Goal: Use online tool/utility: Utilize a website feature to perform a specific function

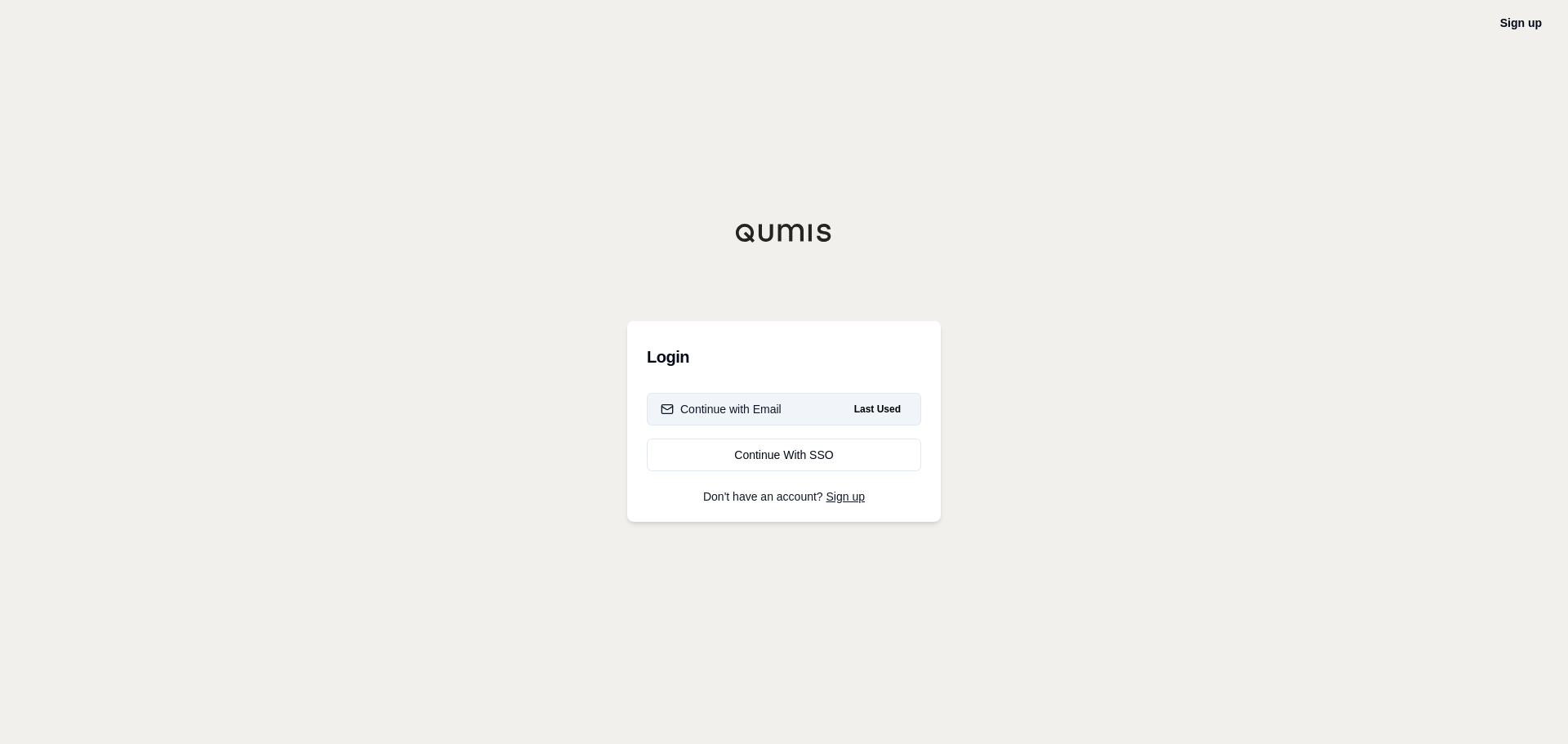
click at [829, 403] on button "Continue with Email Last Used" at bounding box center [783, 408] width 274 height 32
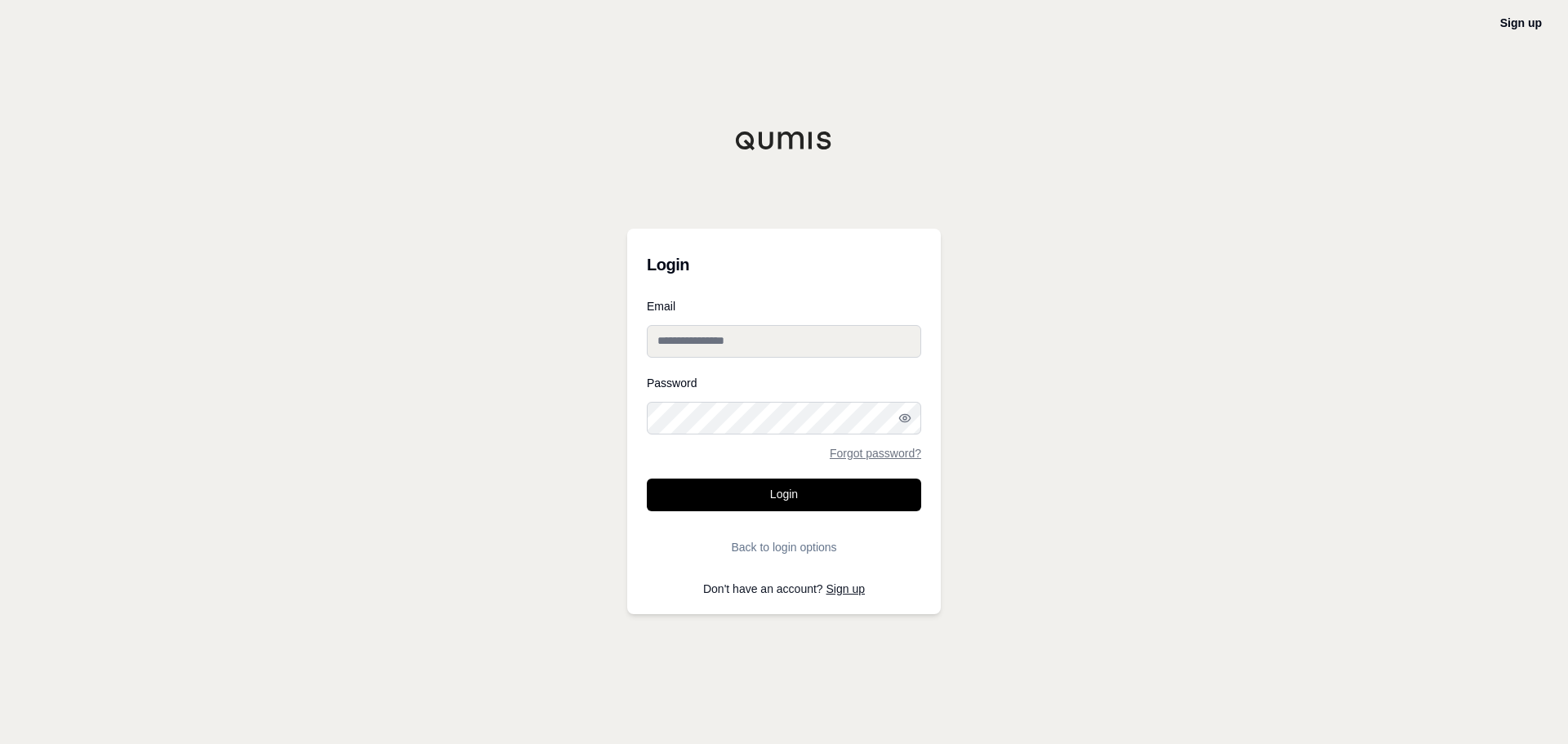
type input "**********"
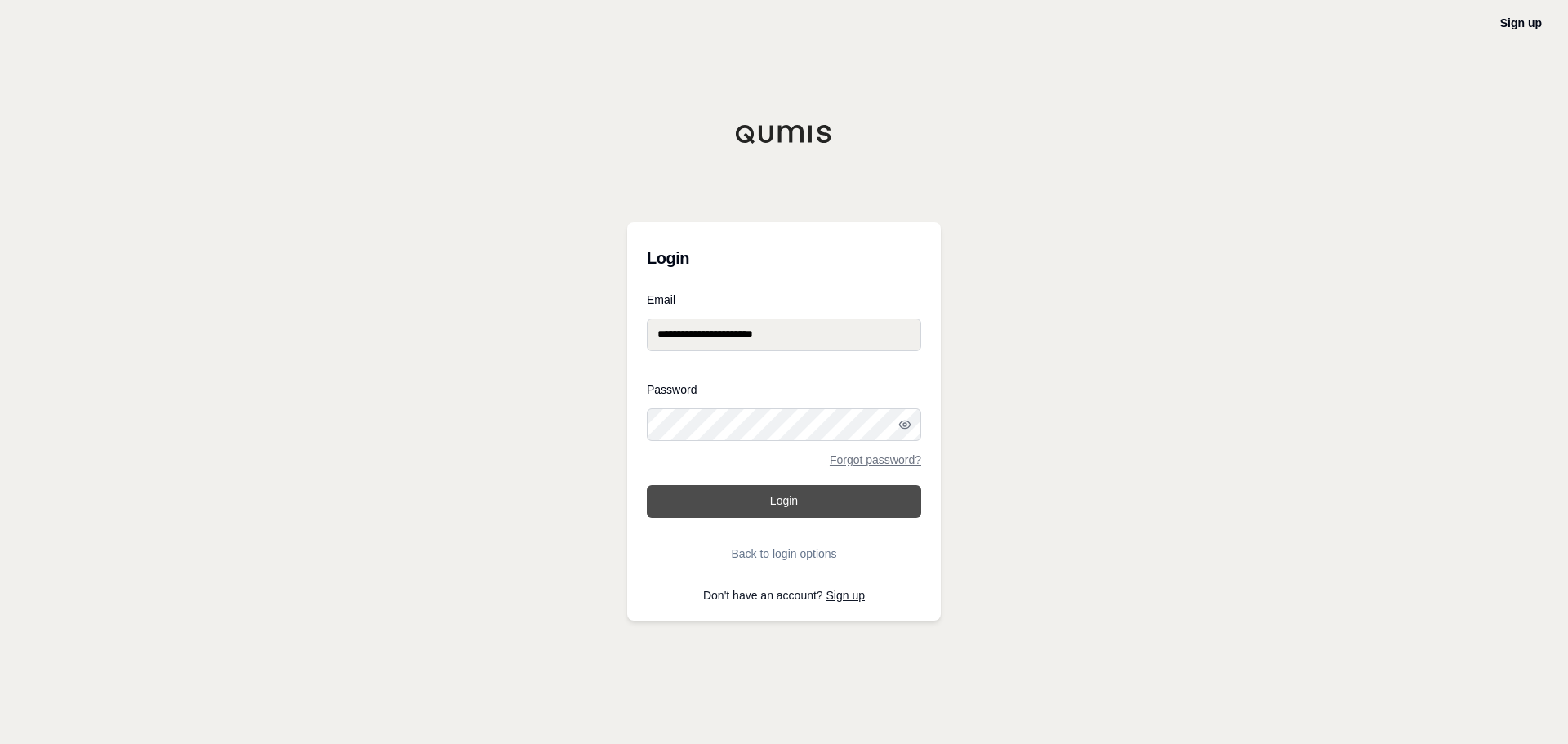
click at [780, 506] on button "Login" at bounding box center [783, 501] width 274 height 32
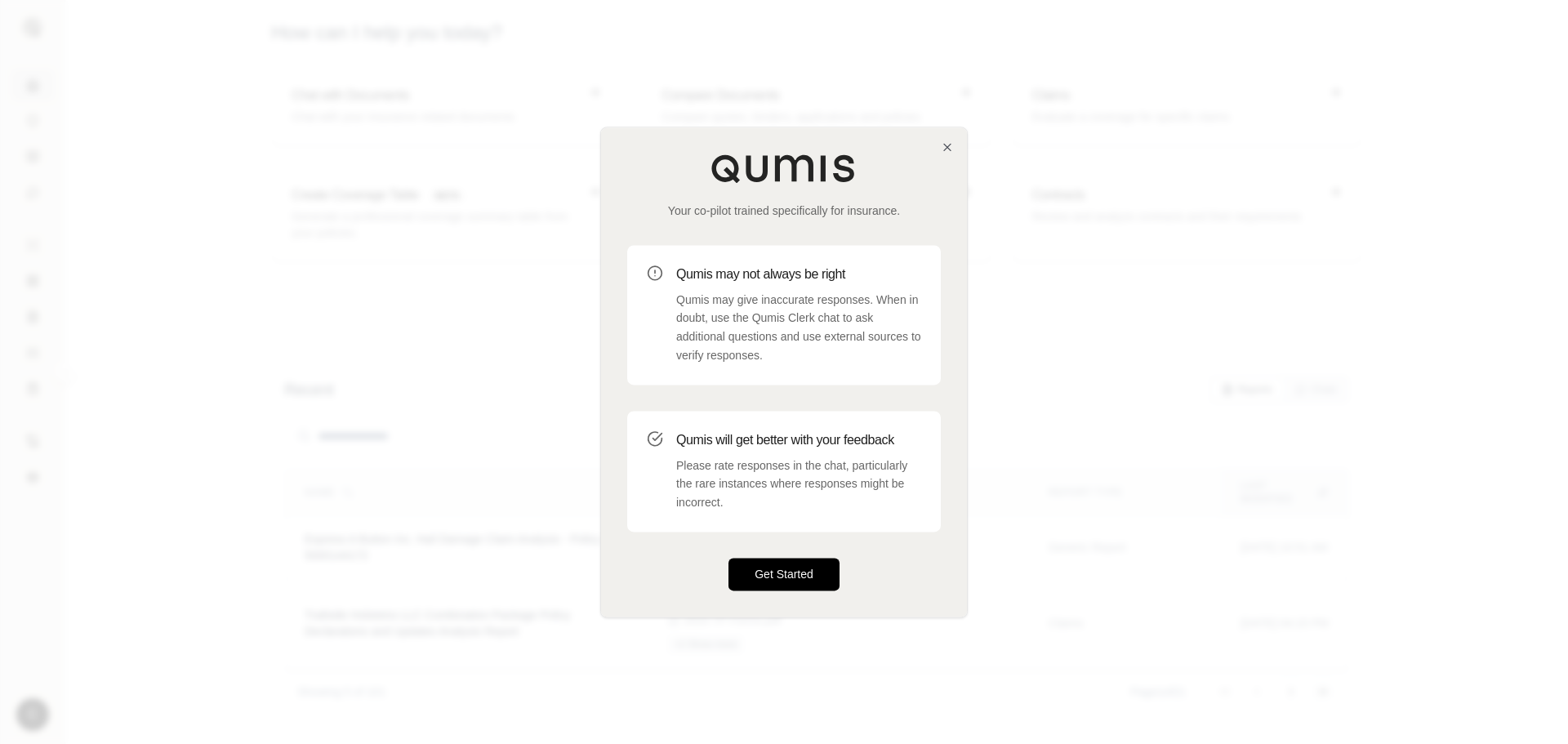
click at [799, 576] on button "Get Started" at bounding box center [783, 573] width 111 height 32
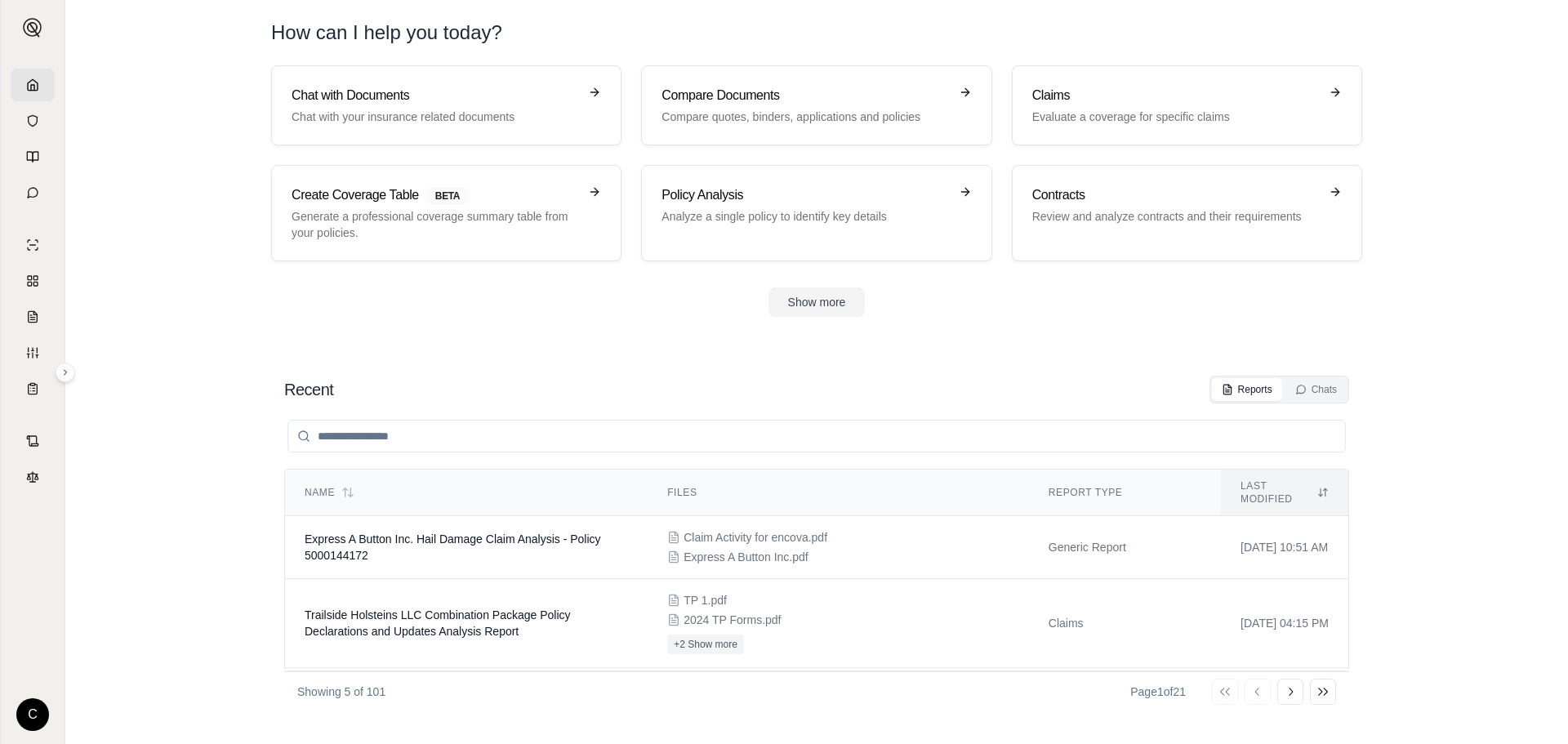
click at [40, 80] on link at bounding box center [32, 84] width 45 height 32
click at [1127, 333] on section "Chat with Documents Chat with your insurance related documents Compare Document…" at bounding box center [816, 204] width 1489 height 278
